Goal: Task Accomplishment & Management: Use online tool/utility

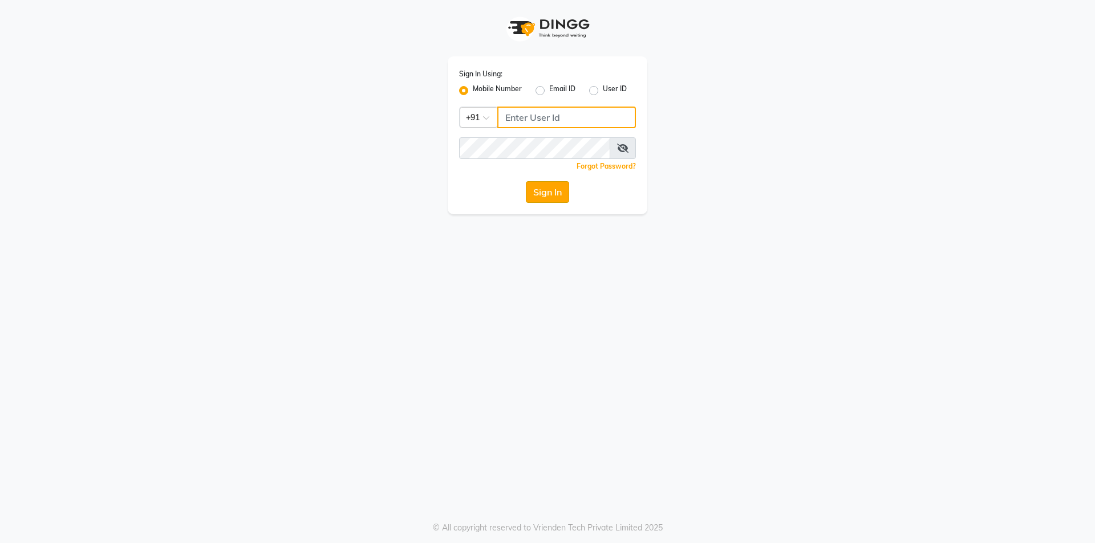
type input "9985896440"
click at [541, 189] on button "Sign In" at bounding box center [547, 192] width 43 height 22
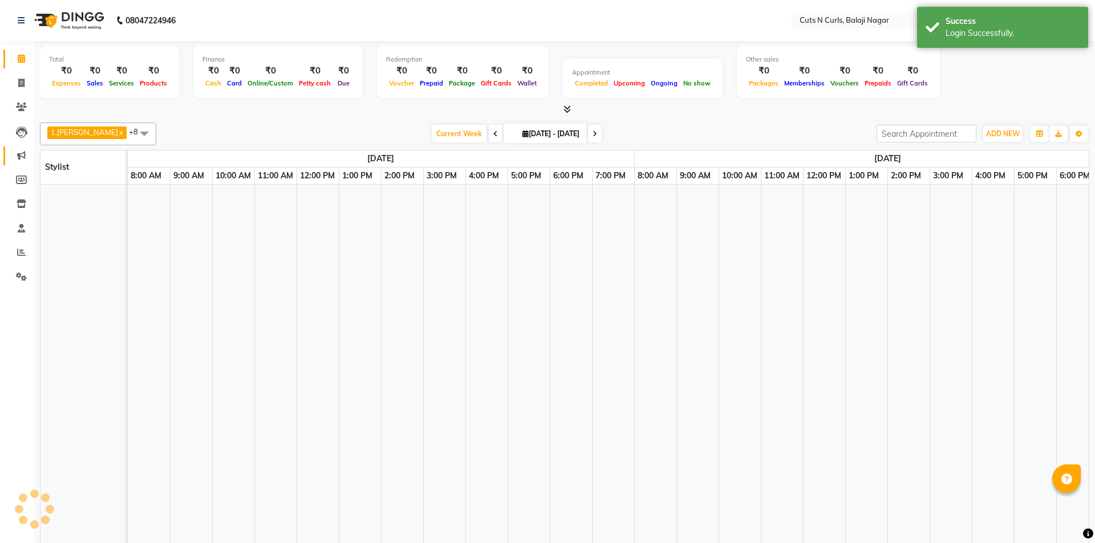
select select "en"
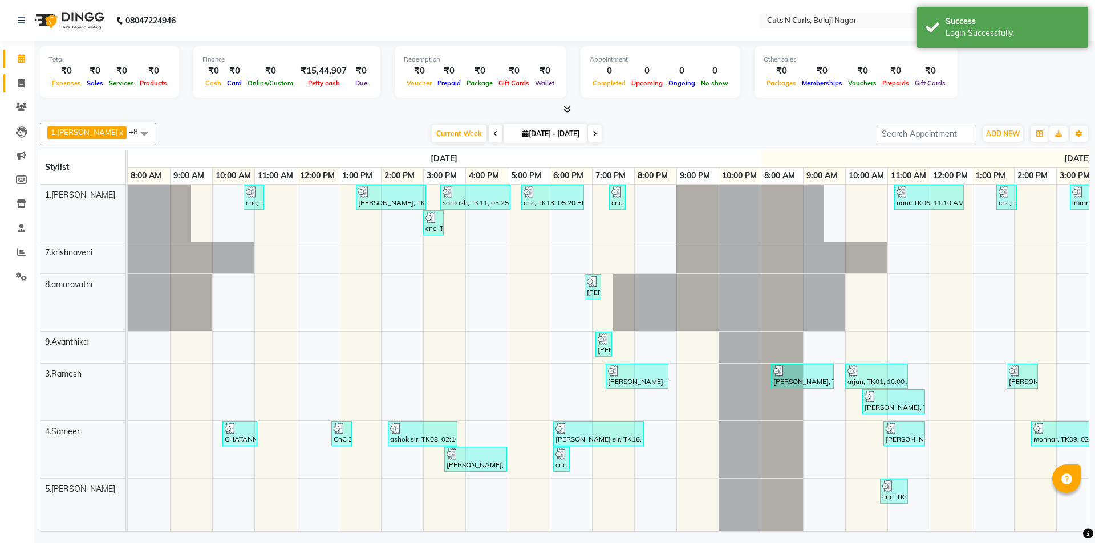
click at [22, 86] on icon at bounding box center [21, 83] width 6 height 9
select select "service"
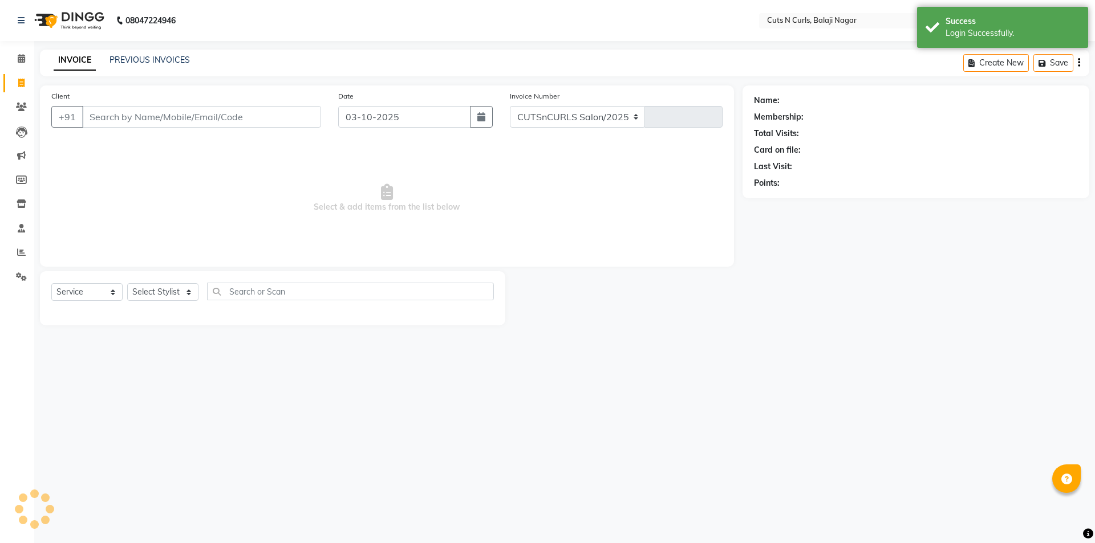
select select "5645"
type input "3637"
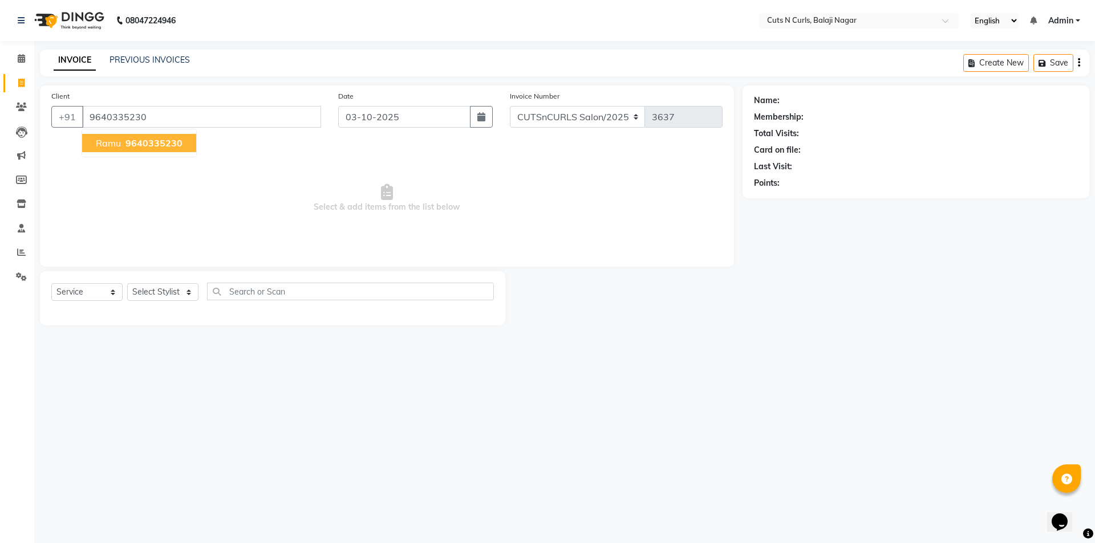
type input "9640335230"
click at [127, 148] on span "9640335230" at bounding box center [153, 142] width 57 height 11
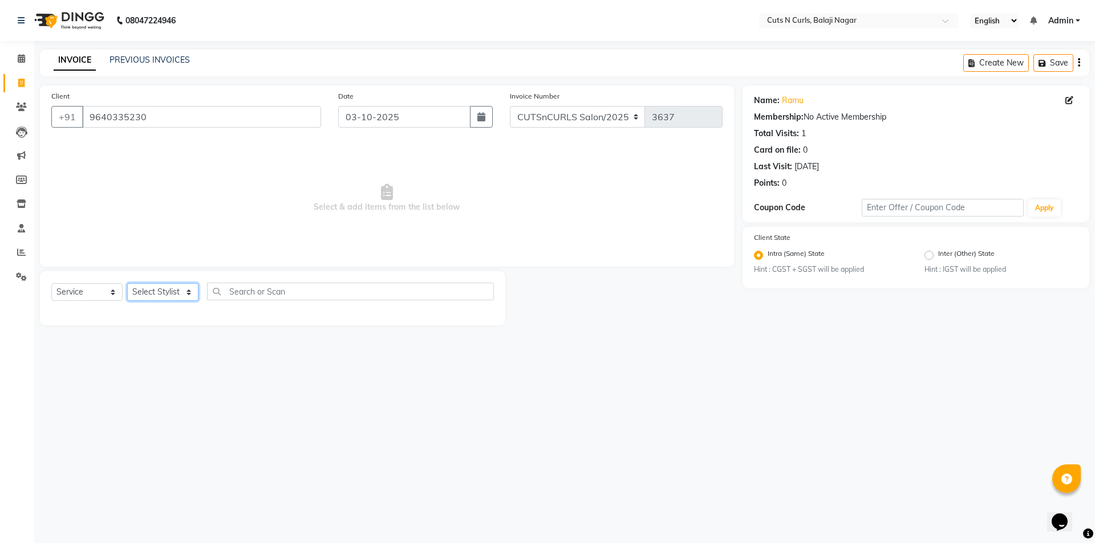
click at [173, 290] on select "Select Stylist 1.[PERSON_NAME] 3.[PERSON_NAME] 4.Sameer 5.[PERSON_NAME] 6.[PERS…" at bounding box center [162, 292] width 71 height 18
select select "87160"
click at [127, 283] on select "Select Stylist 1.[PERSON_NAME] 3.[PERSON_NAME] 4.Sameer 5.[PERSON_NAME] 6.[PERS…" at bounding box center [162, 292] width 71 height 18
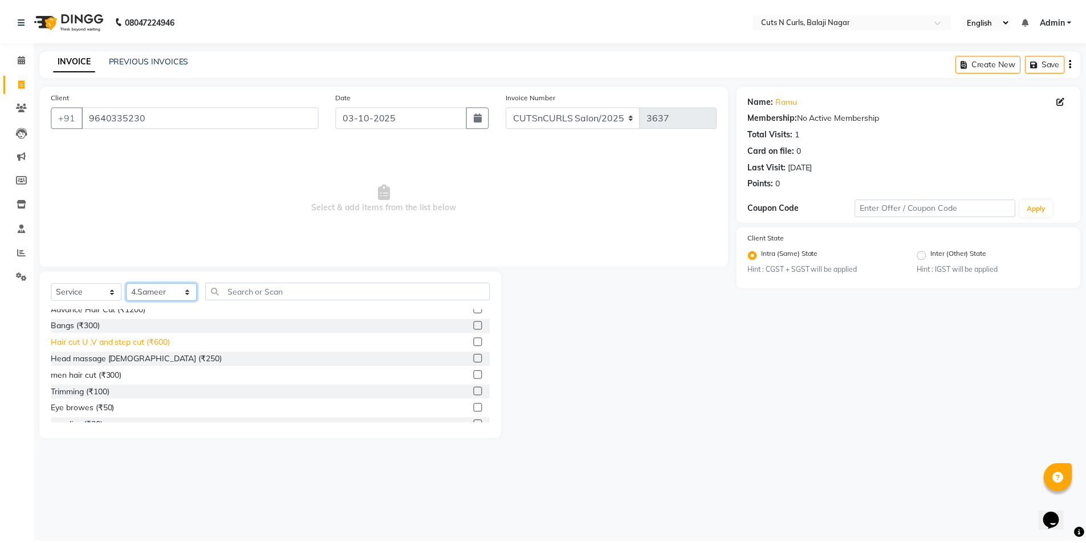
scroll to position [114, 0]
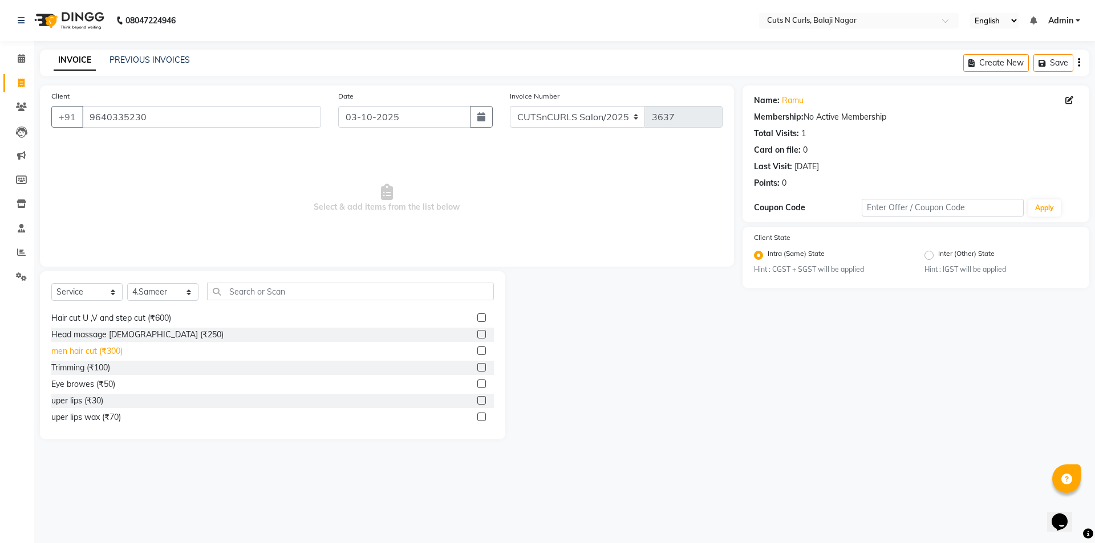
click at [92, 349] on div "men hair cut (₹300)" at bounding box center [86, 351] width 71 height 12
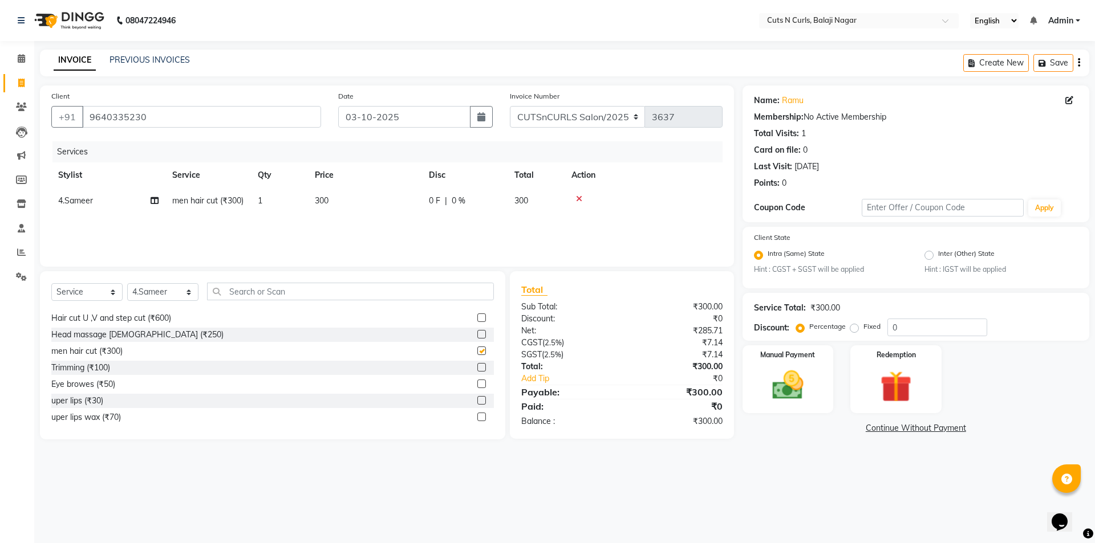
checkbox input "false"
click at [91, 371] on div "Trimming (₹100)" at bounding box center [80, 368] width 59 height 12
checkbox input "false"
click at [863, 331] on label "Fixed" at bounding box center [871, 327] width 17 height 10
click at [852, 331] on input "Fixed" at bounding box center [856, 327] width 8 height 8
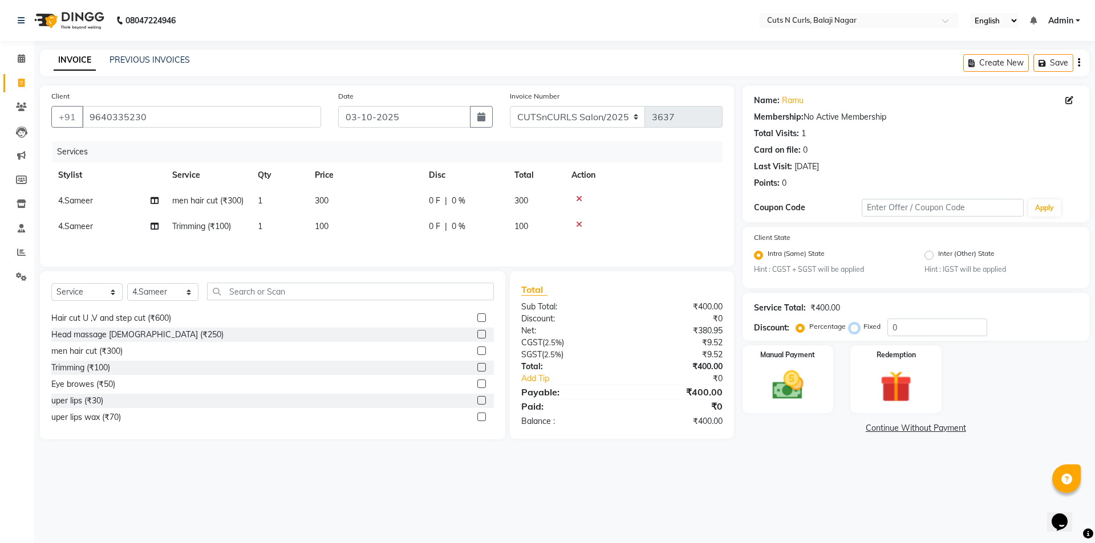
radio input "true"
click at [942, 342] on div "Name: Ramu Membership: No Active Membership Total Visits: 1 Card on file: 0 Las…" at bounding box center [919, 263] width 355 height 354
click at [919, 329] on input "0" at bounding box center [937, 328] width 100 height 18
type input "150"
click at [796, 371] on img at bounding box center [787, 386] width 53 height 38
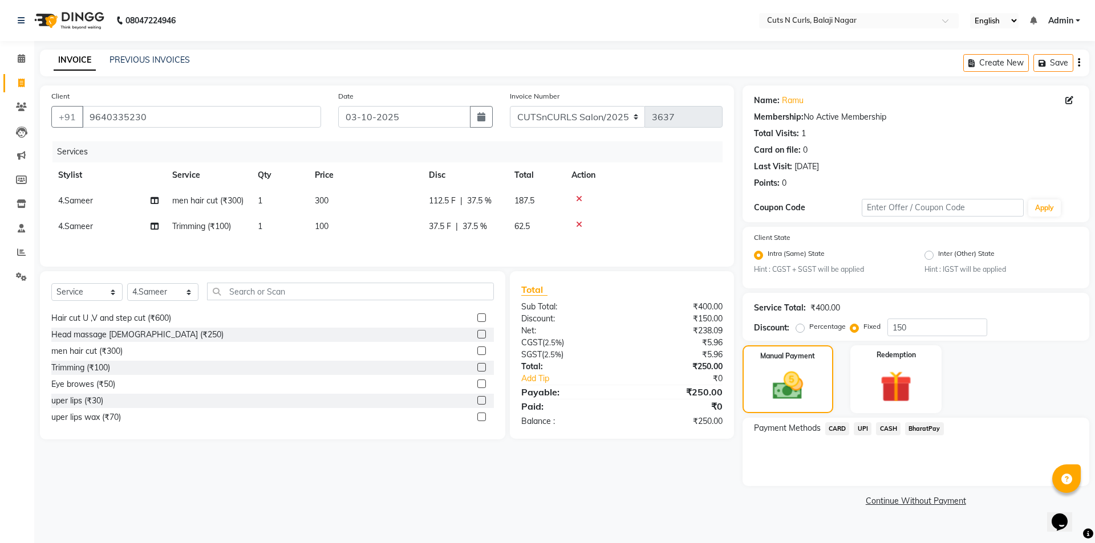
click at [869, 429] on span "UPI" at bounding box center [862, 428] width 18 height 13
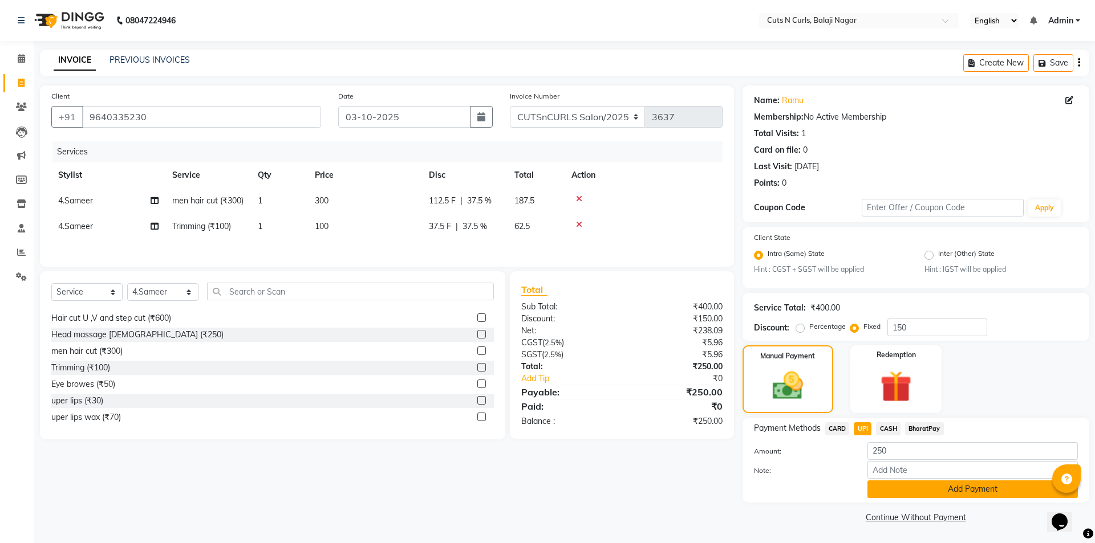
click at [892, 485] on button "Add Payment" at bounding box center [972, 490] width 210 height 18
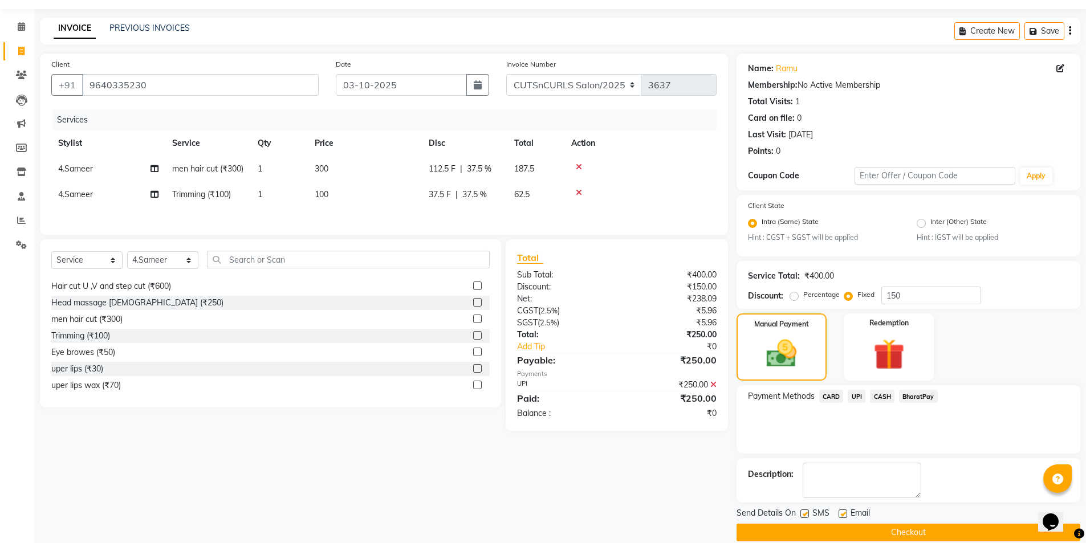
scroll to position [47, 0]
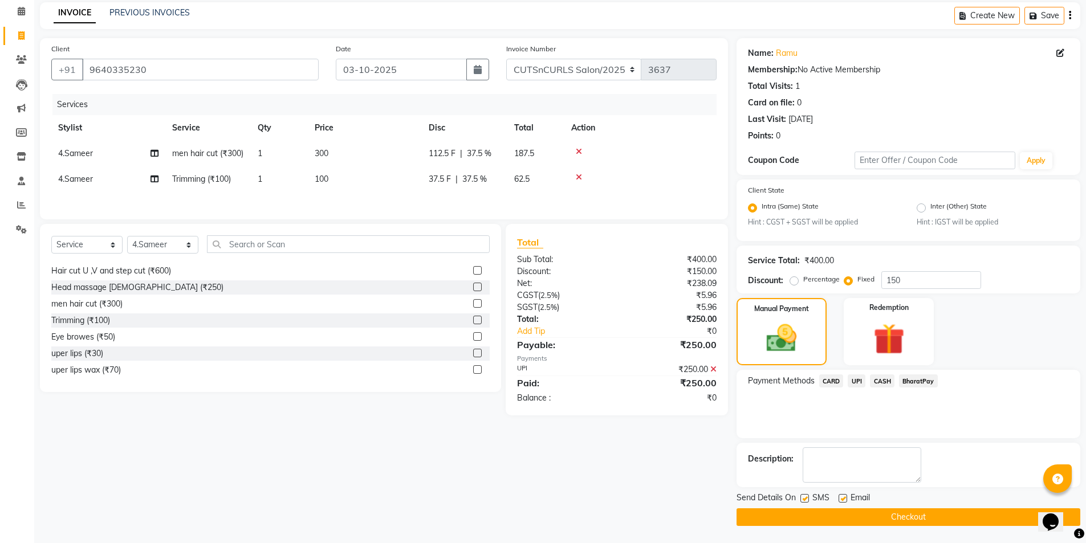
click at [841, 498] on label at bounding box center [843, 498] width 9 height 9
click at [841, 498] on input "checkbox" at bounding box center [842, 498] width 7 height 7
checkbox input "false"
click at [845, 515] on button "Checkout" at bounding box center [909, 517] width 344 height 18
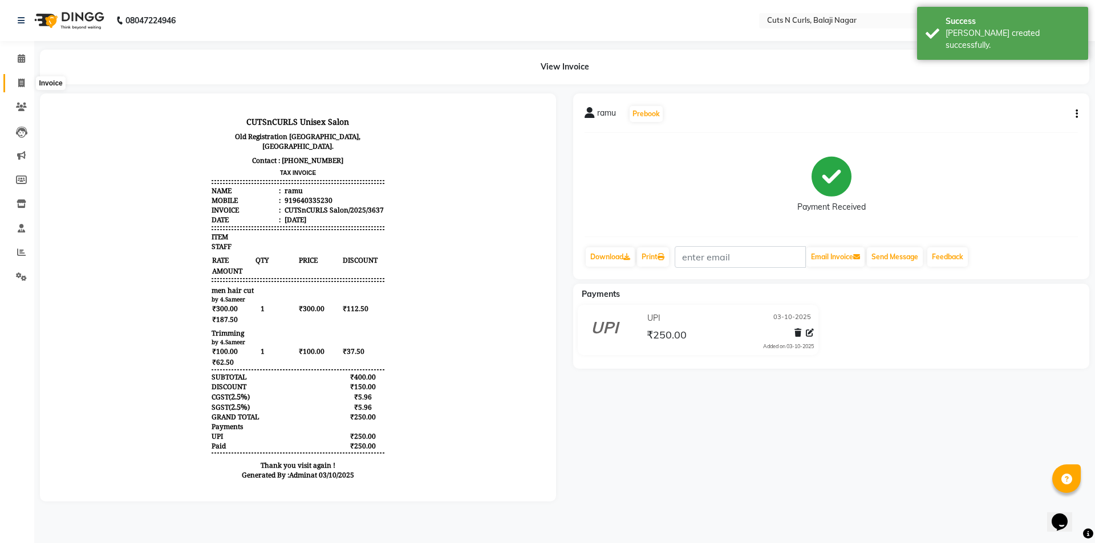
click at [25, 87] on span at bounding box center [21, 83] width 20 height 13
select select "service"
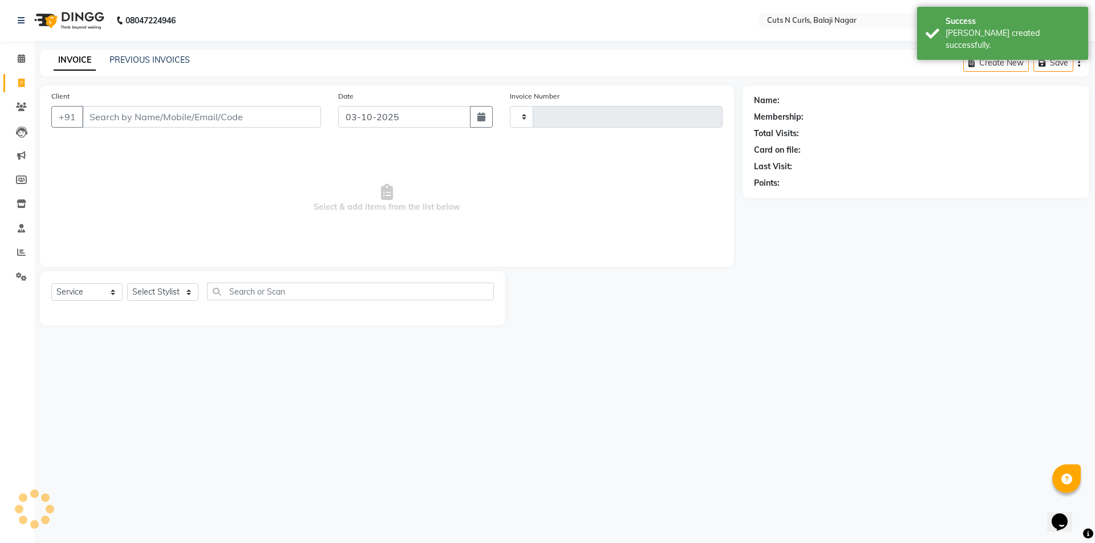
type input "3638"
select select "5645"
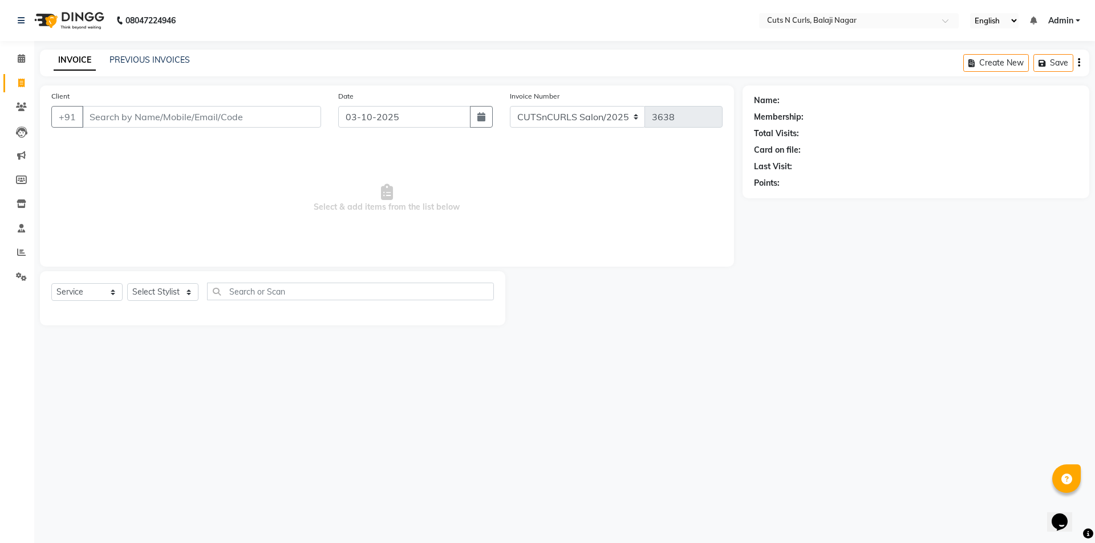
click at [12, 90] on link "Invoice" at bounding box center [16, 83] width 27 height 19
select select "service"
type input "3638"
select select "5645"
type input "."
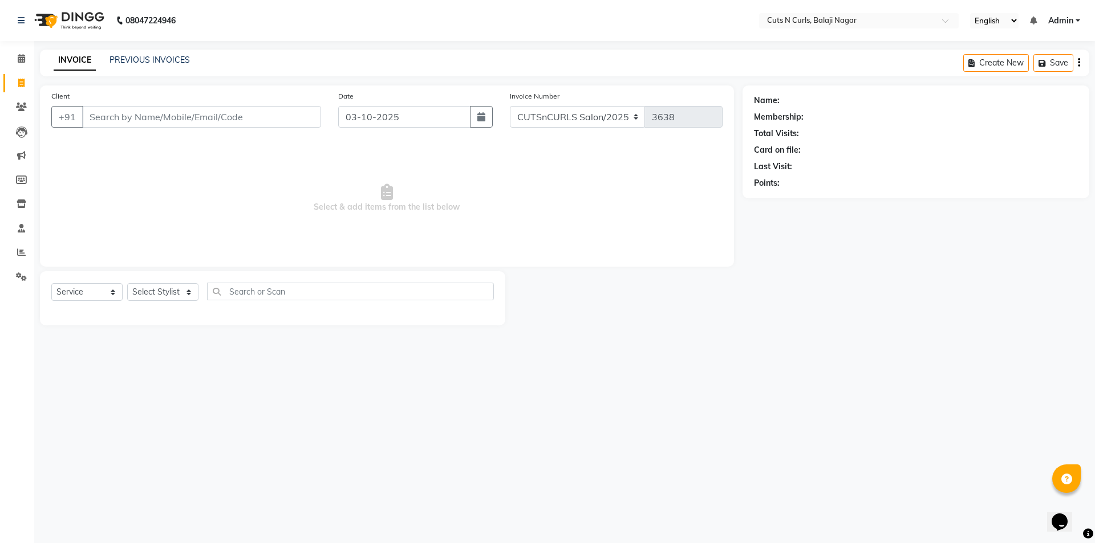
click at [12, 90] on link "Invoice" at bounding box center [16, 83] width 27 height 19
select select "service"
type input "3638"
select select "5645"
click at [157, 290] on select "Select Stylist 1.[PERSON_NAME] 3.[PERSON_NAME] 4.Sameer 5.[PERSON_NAME] 6.[PERS…" at bounding box center [162, 292] width 71 height 18
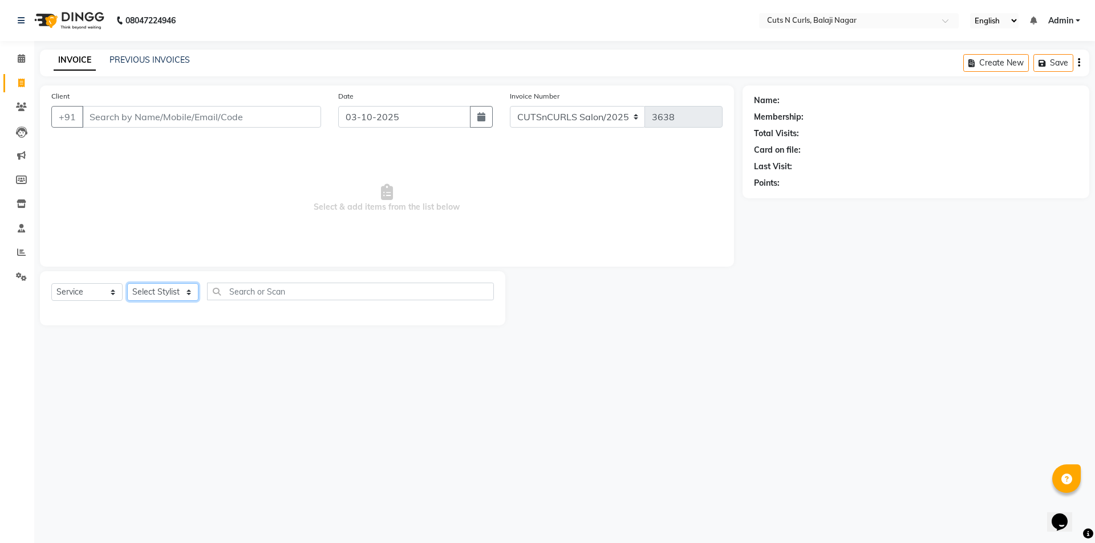
select select "52117"
click at [127, 283] on select "Select Stylist 1.[PERSON_NAME] 3.[PERSON_NAME] 4.Sameer 5.[PERSON_NAME] 6.[PERS…" at bounding box center [162, 292] width 71 height 18
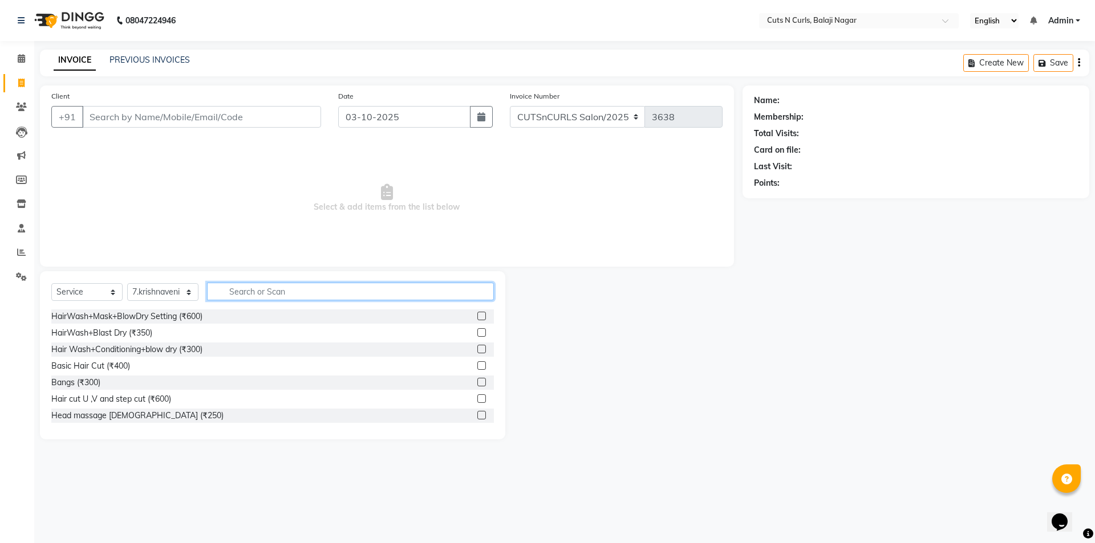
click at [262, 287] on input "text" at bounding box center [350, 292] width 287 height 18
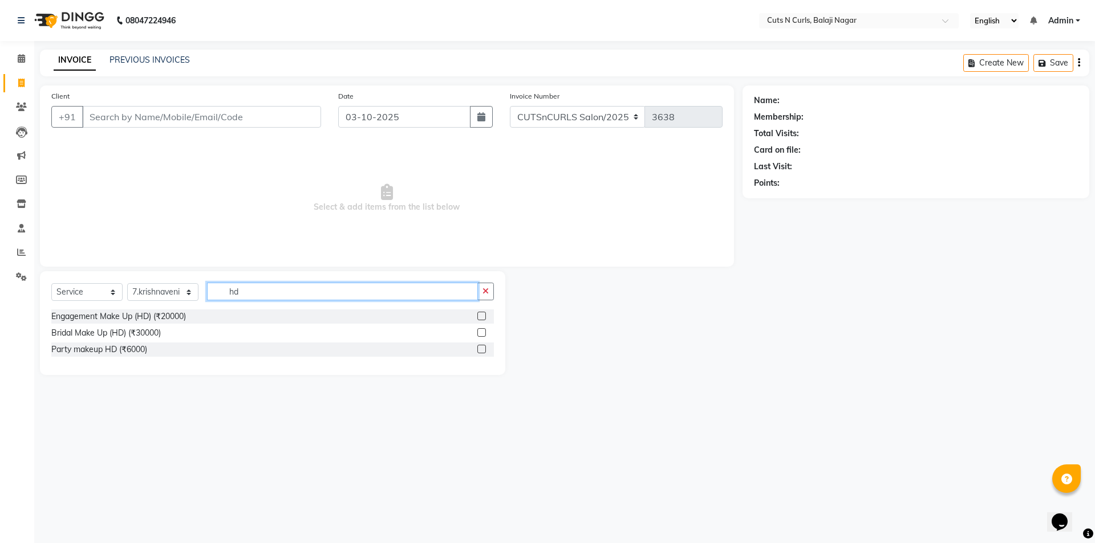
click at [247, 296] on input "hd" at bounding box center [342, 292] width 271 height 18
type input "h"
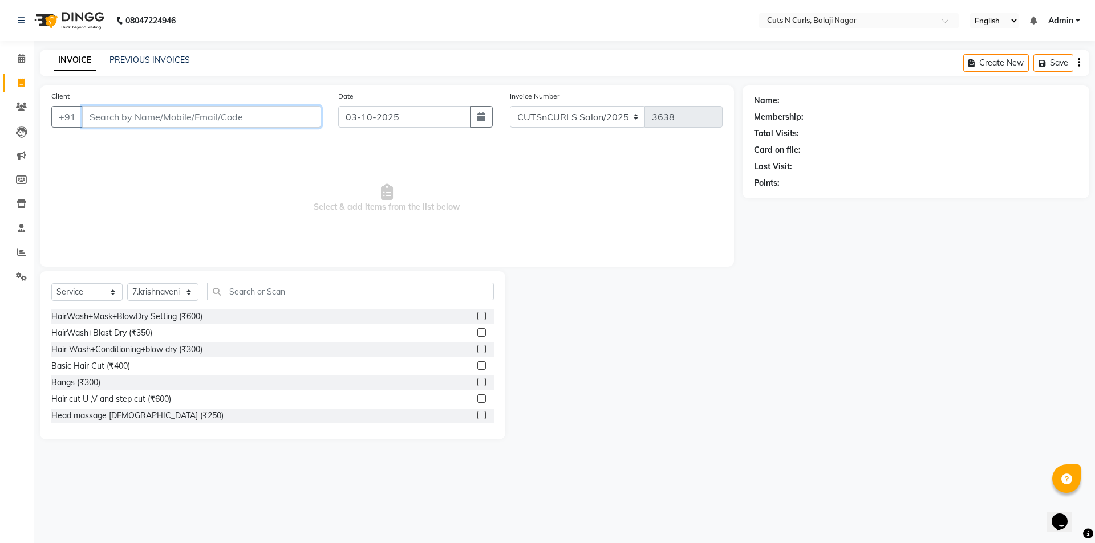
click at [117, 111] on input "Client" at bounding box center [201, 117] width 239 height 22
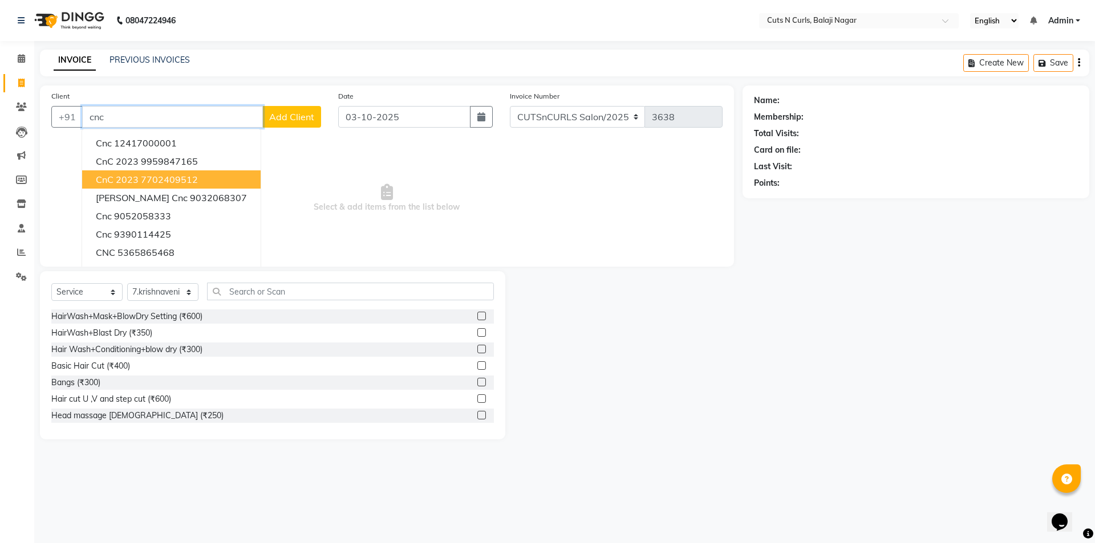
click at [115, 172] on button "CnC 2023 7702409512" at bounding box center [171, 179] width 178 height 18
type input "7702409512"
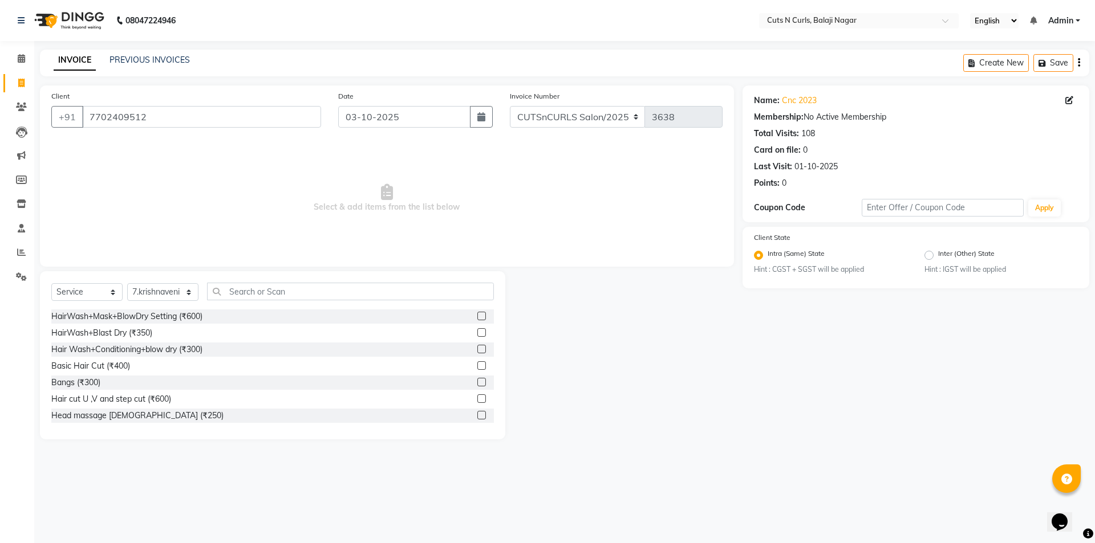
click at [678, 210] on span "Select & add items from the list below" at bounding box center [386, 198] width 671 height 114
click at [154, 292] on select "Select Stylist 1.[PERSON_NAME] 3.[PERSON_NAME] 4.Sameer 5.[PERSON_NAME] 6.[PERS…" at bounding box center [162, 292] width 71 height 18
select select "38351"
click at [127, 283] on select "Select Stylist 1.[PERSON_NAME] 3.[PERSON_NAME] 4.Sameer 5.[PERSON_NAME] 6.[PERS…" at bounding box center [162, 292] width 71 height 18
click at [479, 417] on div at bounding box center [485, 416] width 17 height 14
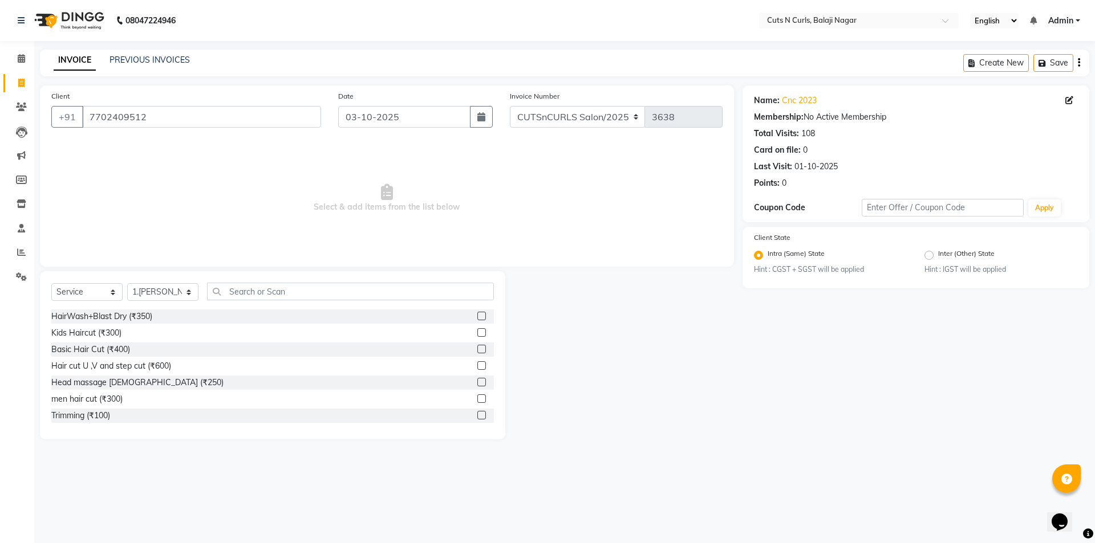
click at [477, 415] on label at bounding box center [481, 415] width 9 height 9
click at [477, 415] on input "checkbox" at bounding box center [480, 415] width 7 height 7
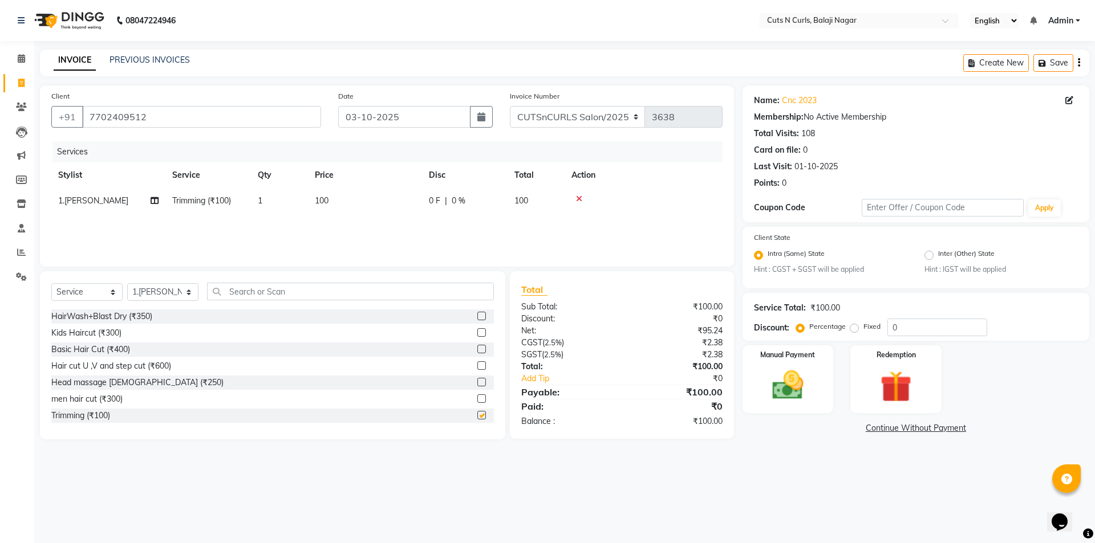
checkbox input "false"
click at [799, 369] on img at bounding box center [787, 386] width 53 height 38
click at [910, 428] on span "BharatPay" at bounding box center [924, 428] width 39 height 13
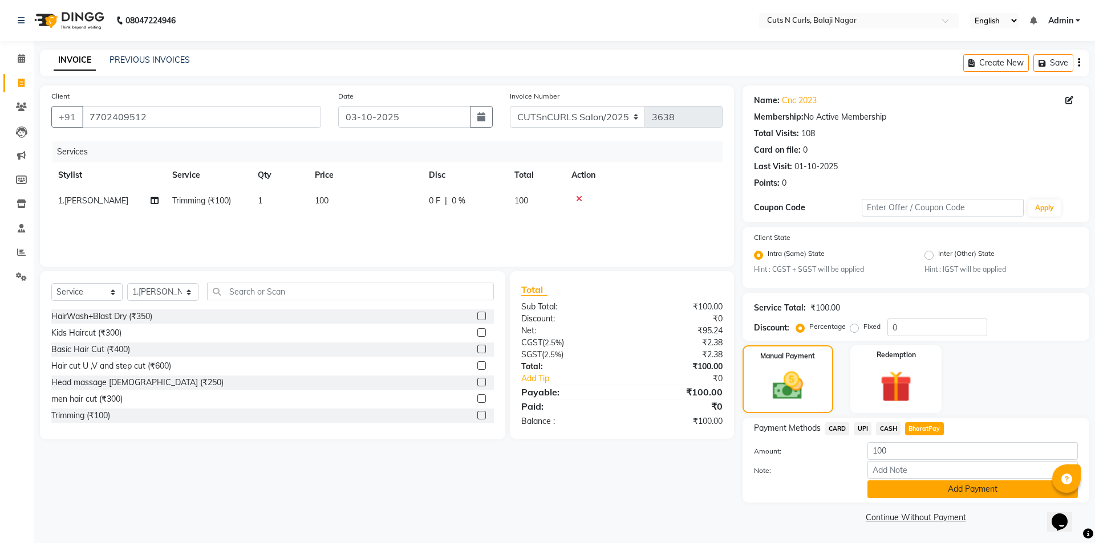
click at [907, 485] on button "Add Payment" at bounding box center [972, 490] width 210 height 18
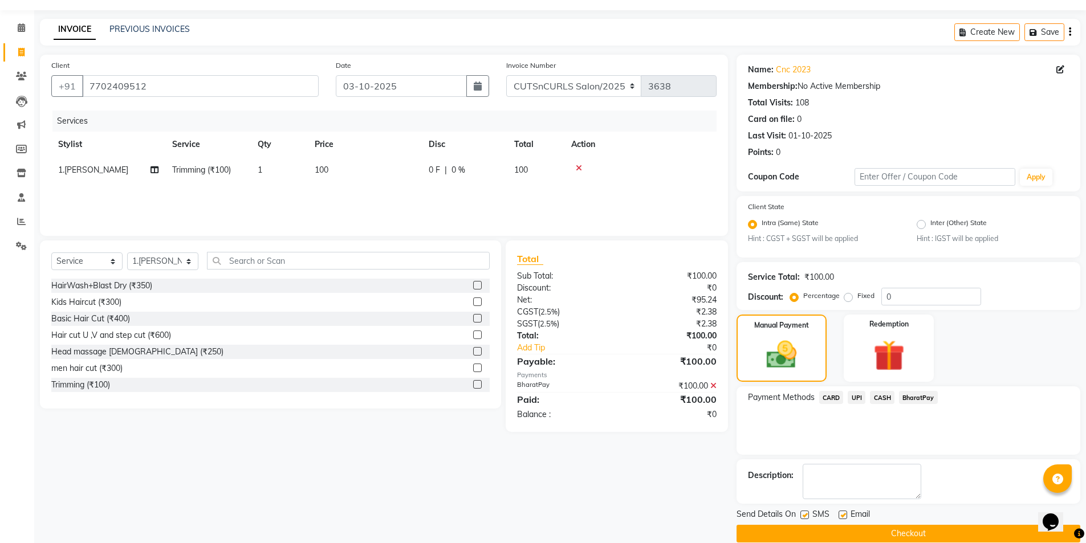
scroll to position [47, 0]
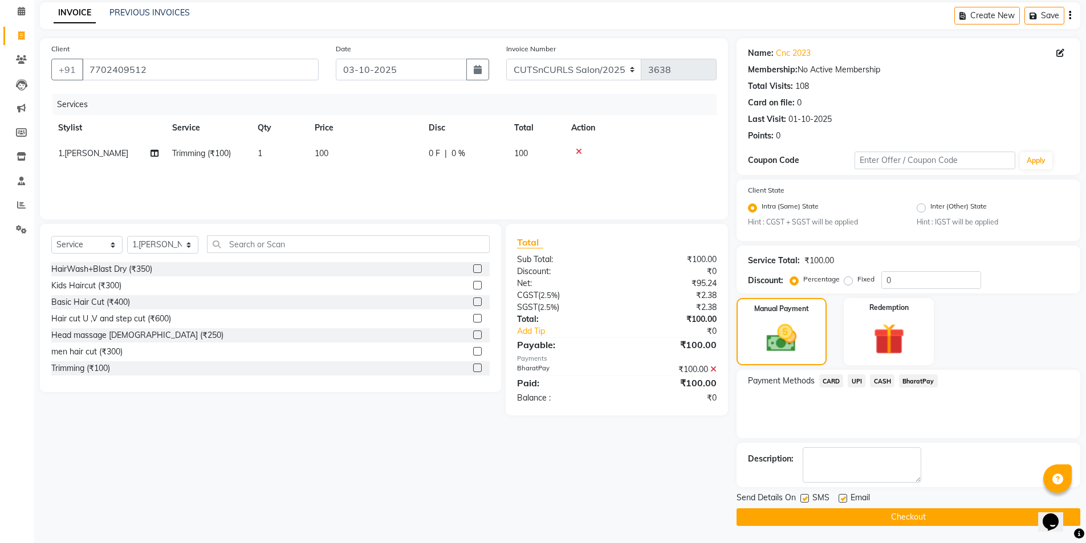
click at [841, 495] on label at bounding box center [843, 498] width 9 height 9
click at [841, 495] on input "checkbox" at bounding box center [842, 498] width 7 height 7
checkbox input "false"
click at [803, 501] on label at bounding box center [804, 498] width 9 height 9
click at [803, 501] on input "checkbox" at bounding box center [803, 498] width 7 height 7
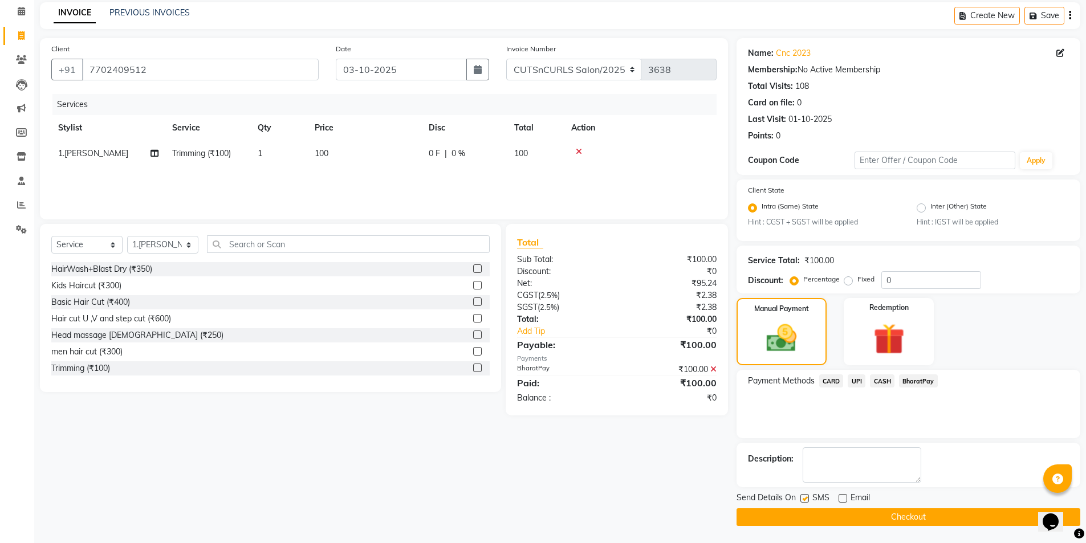
checkbox input "false"
click at [802, 506] on div at bounding box center [803, 500] width 7 height 12
click at [793, 513] on button "Checkout" at bounding box center [909, 517] width 344 height 18
